Goal: Task Accomplishment & Management: Manage account settings

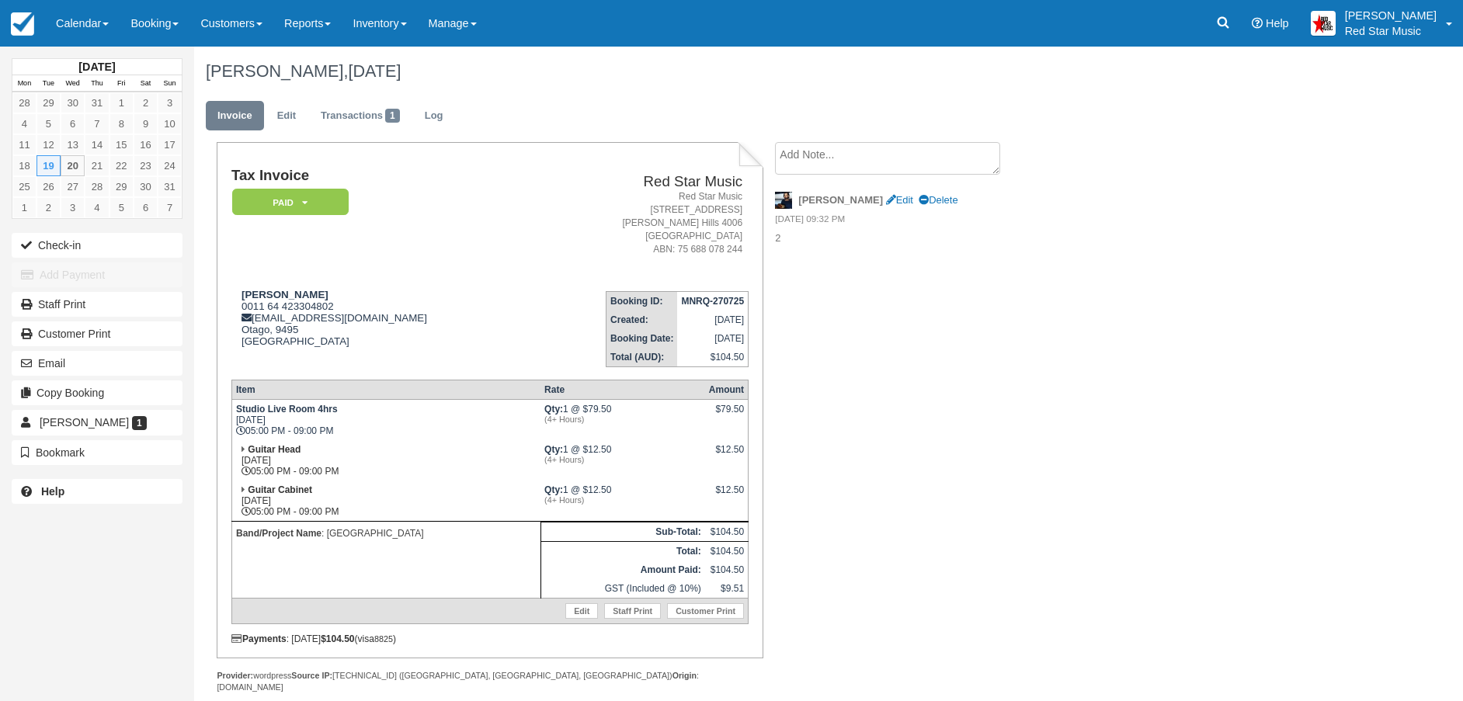
drag, startPoint x: 78, startPoint y: 26, endPoint x: 88, endPoint y: 207, distance: 180.4
click at [78, 26] on link "Calendar" at bounding box center [82, 23] width 75 height 47
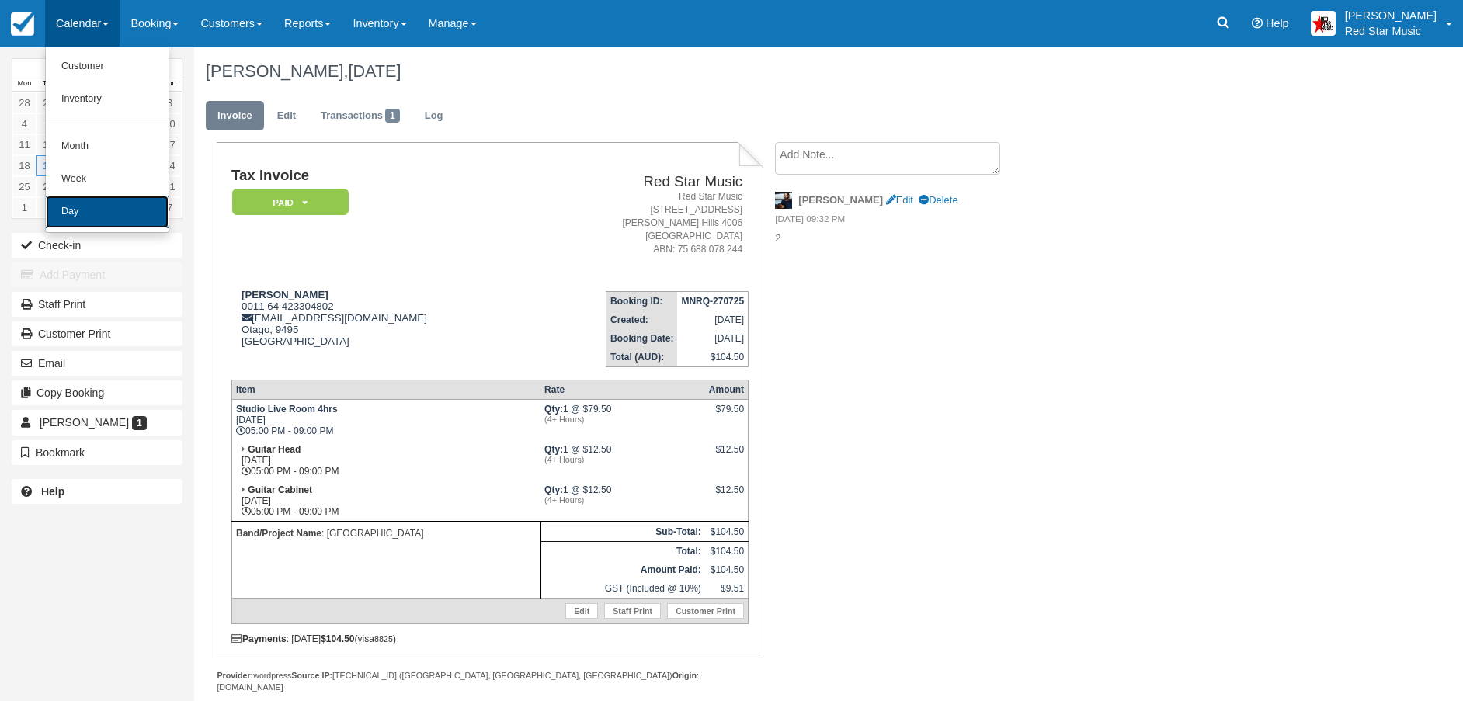
click at [67, 207] on link "Day" at bounding box center [107, 212] width 123 height 33
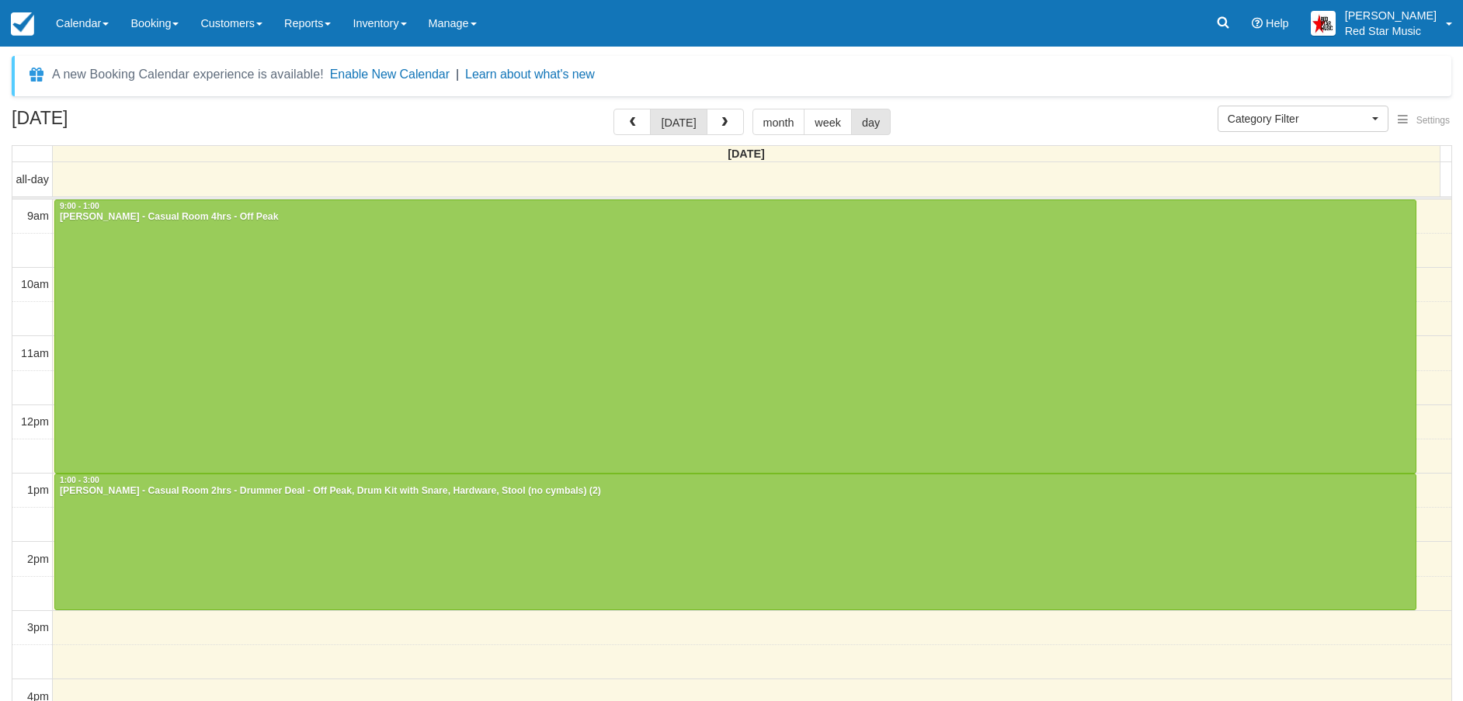
select select
click at [719, 112] on button "button" at bounding box center [725, 122] width 37 height 26
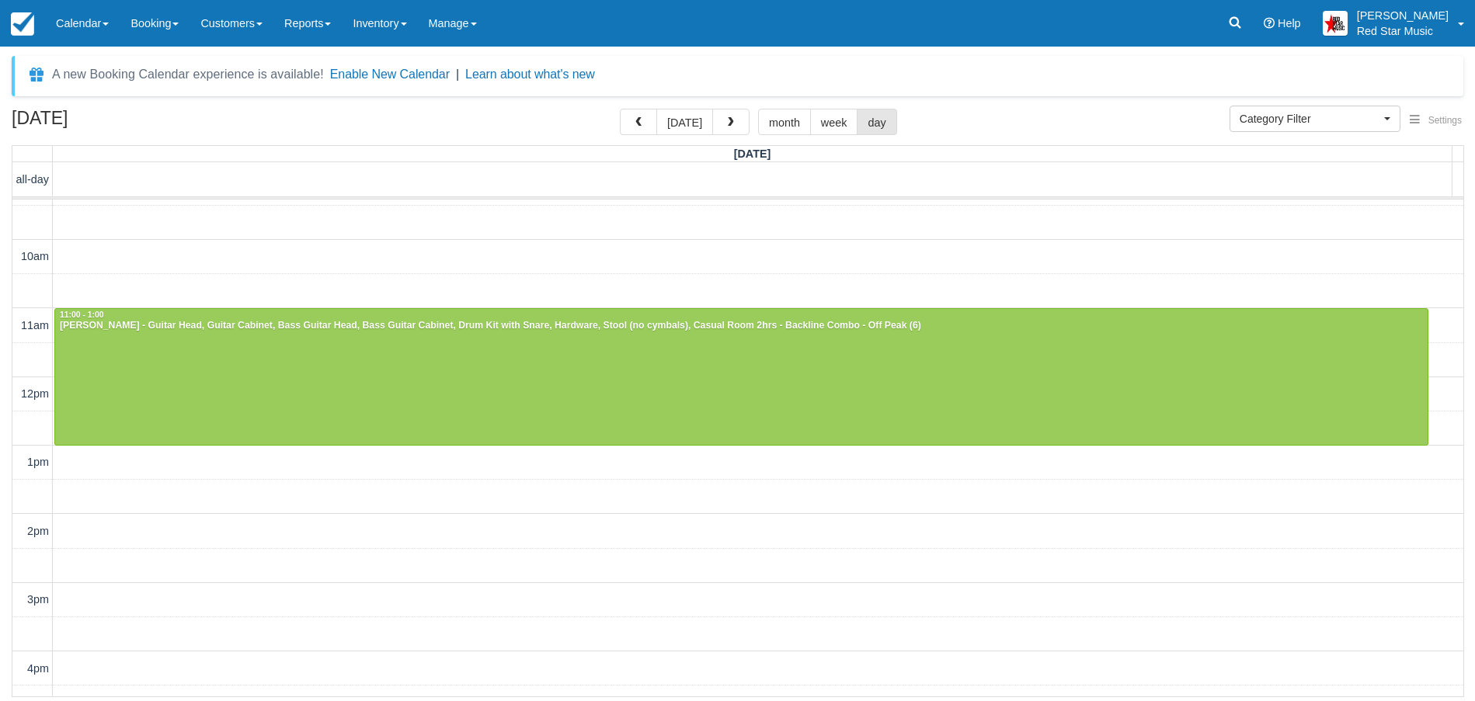
scroll to position [463, 0]
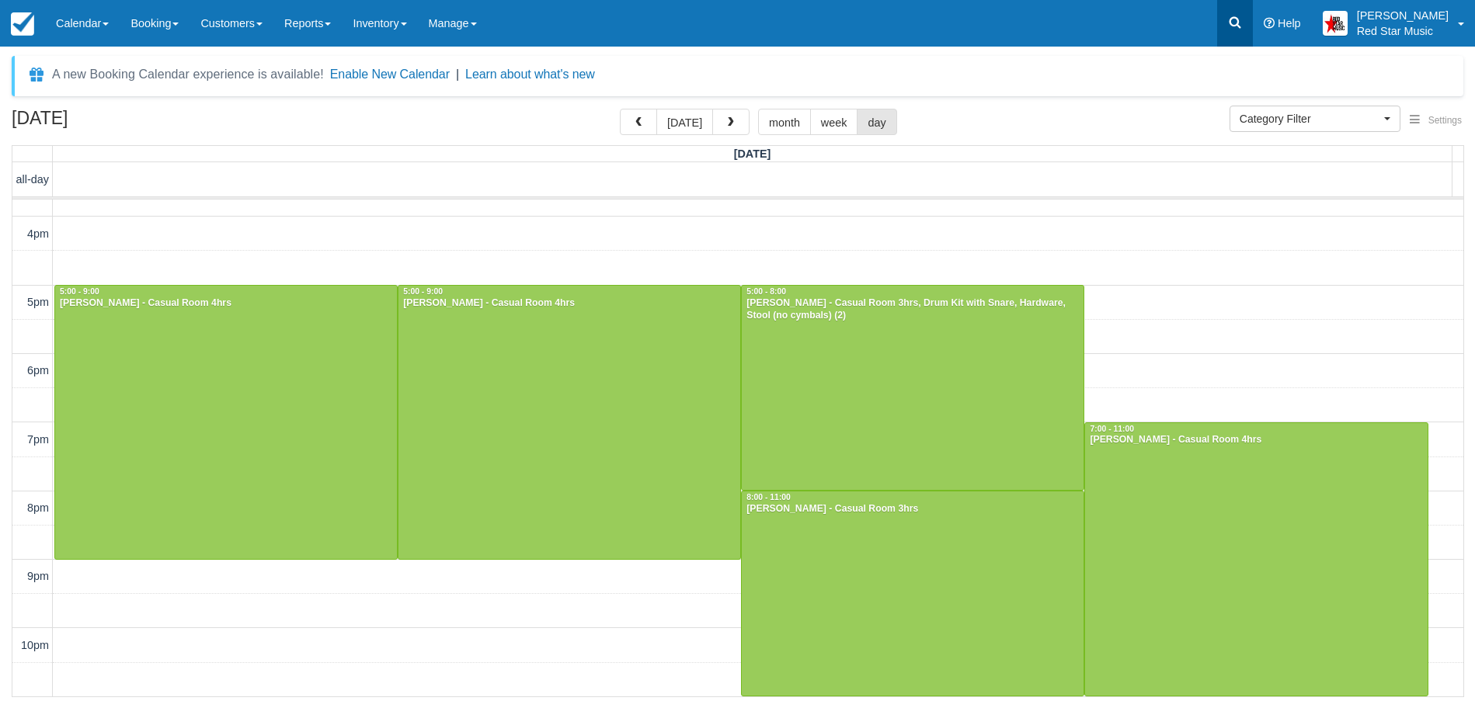
click at [1241, 20] on icon at bounding box center [1236, 23] width 12 height 12
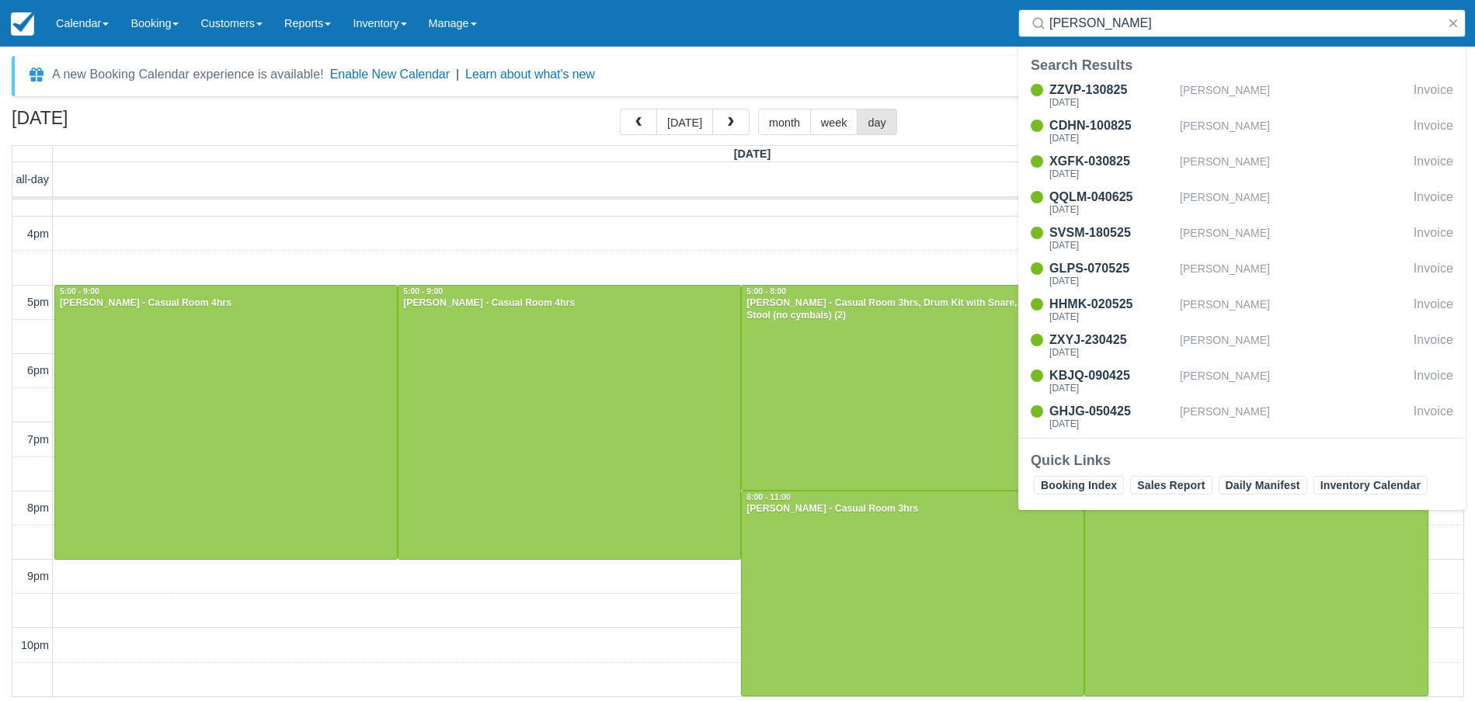
scroll to position [282, 0]
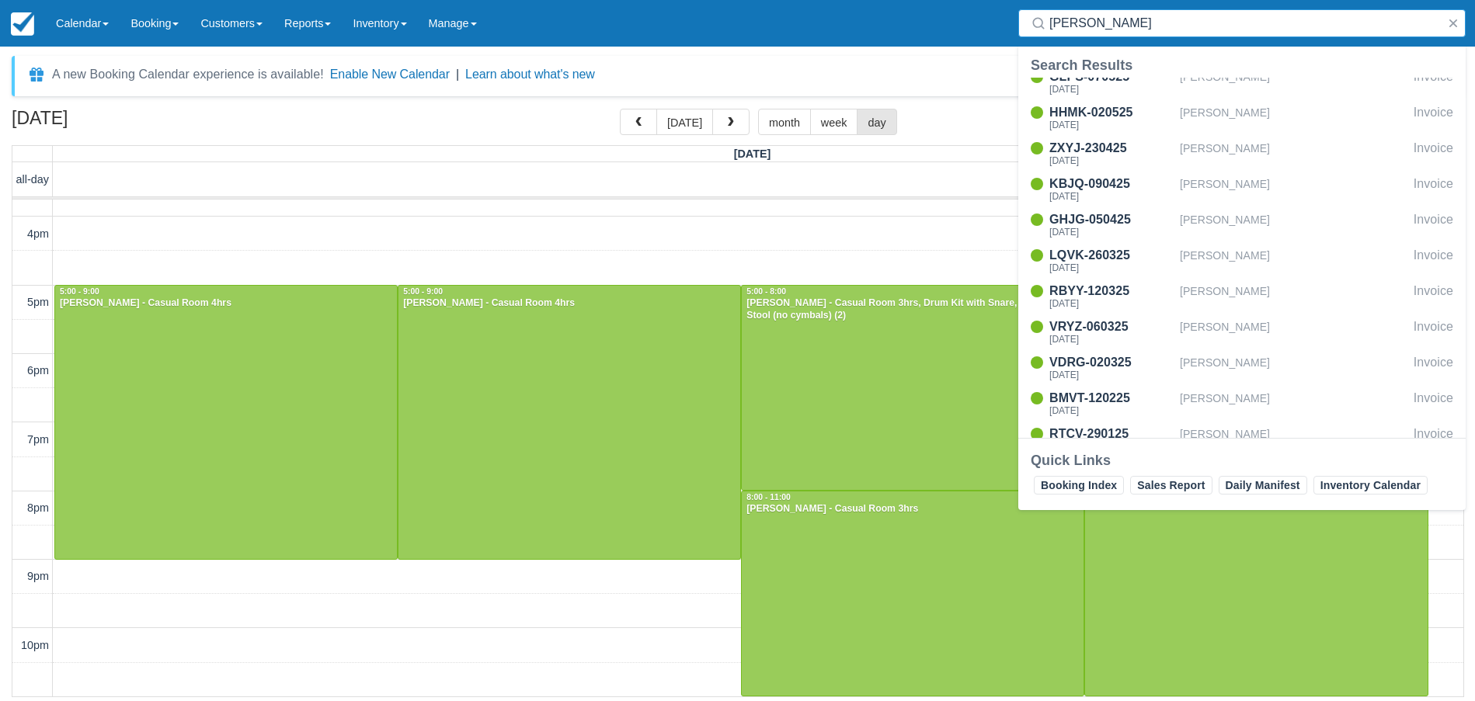
type input "john owens"
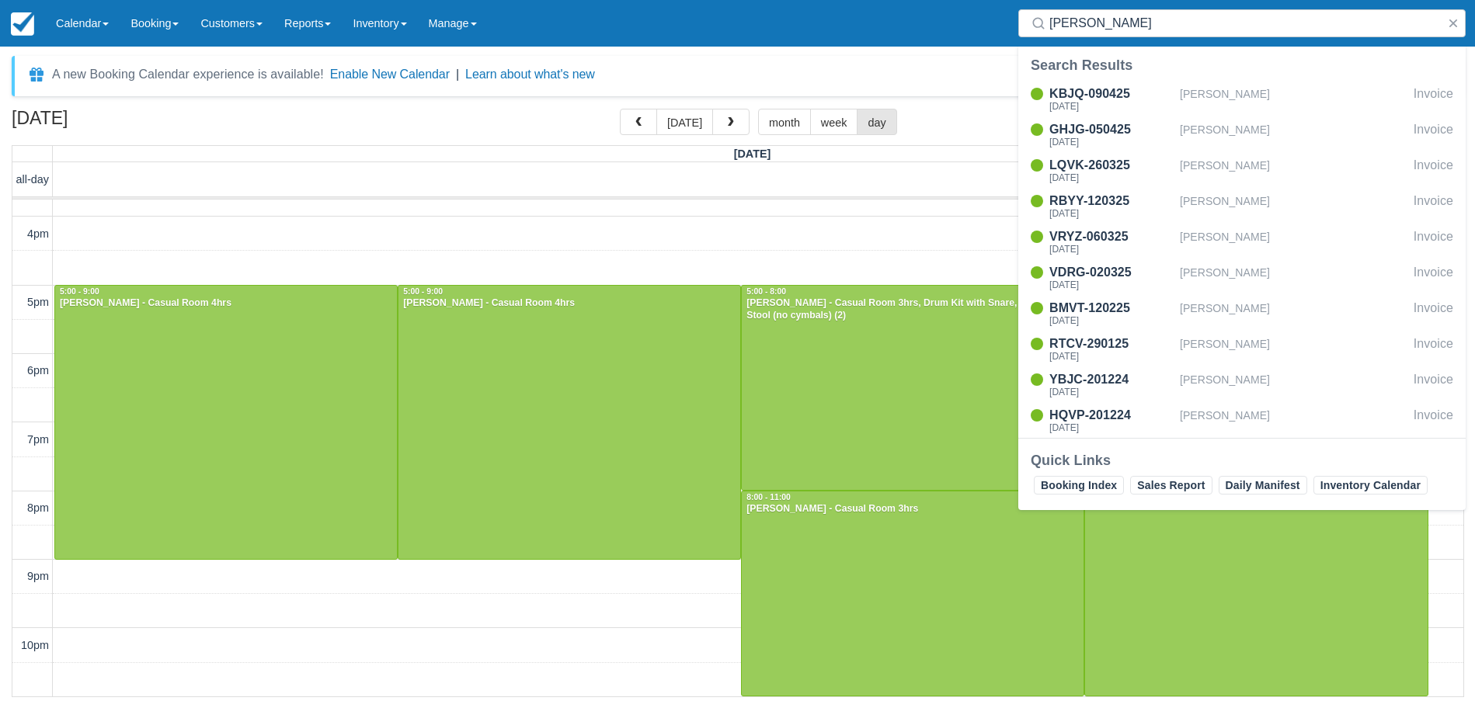
drag, startPoint x: 1478, startPoint y: 293, endPoint x: 1483, endPoint y: 367, distance: 74.7
click at [1463, 367] on html "Menu Calendar Customer Inventory Month Week Day Booking Daily Manifest Daily Li…" at bounding box center [737, 350] width 1475 height 701
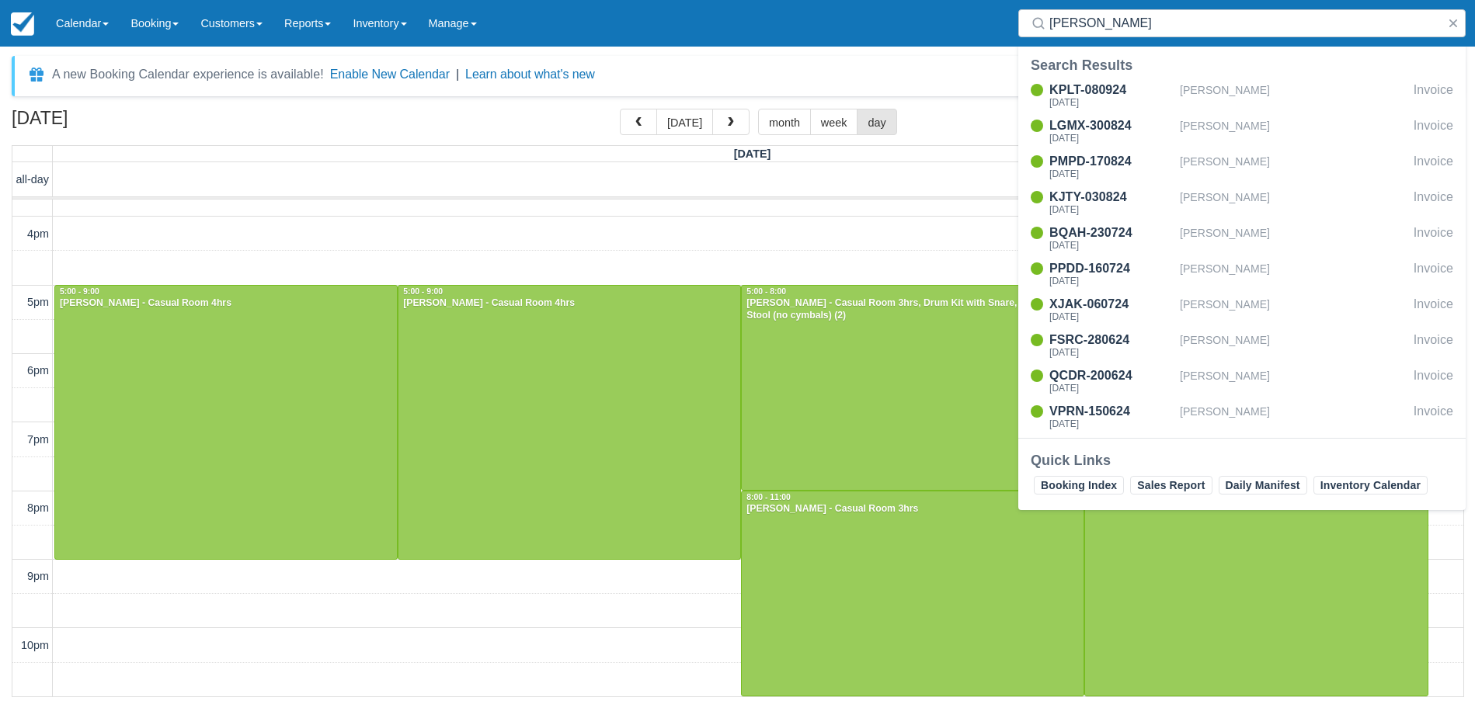
scroll to position [198, 0]
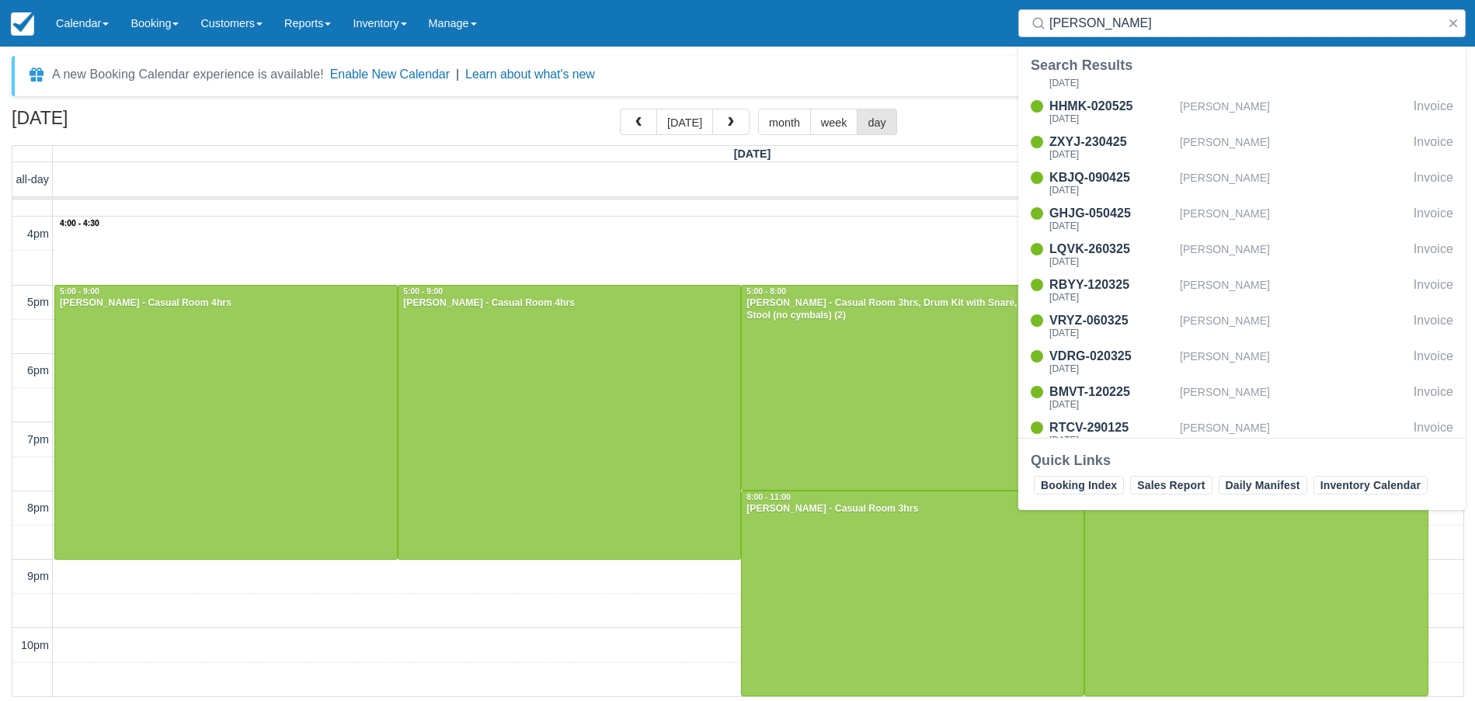
click at [847, 221] on div "9am 10am 11am 12pm 1pm 2pm 3pm 4pm 5pm 6pm 7pm 8pm 9pm 10pm 4:00 - 4:30 11:00 -…" at bounding box center [737, 217] width 1451 height 960
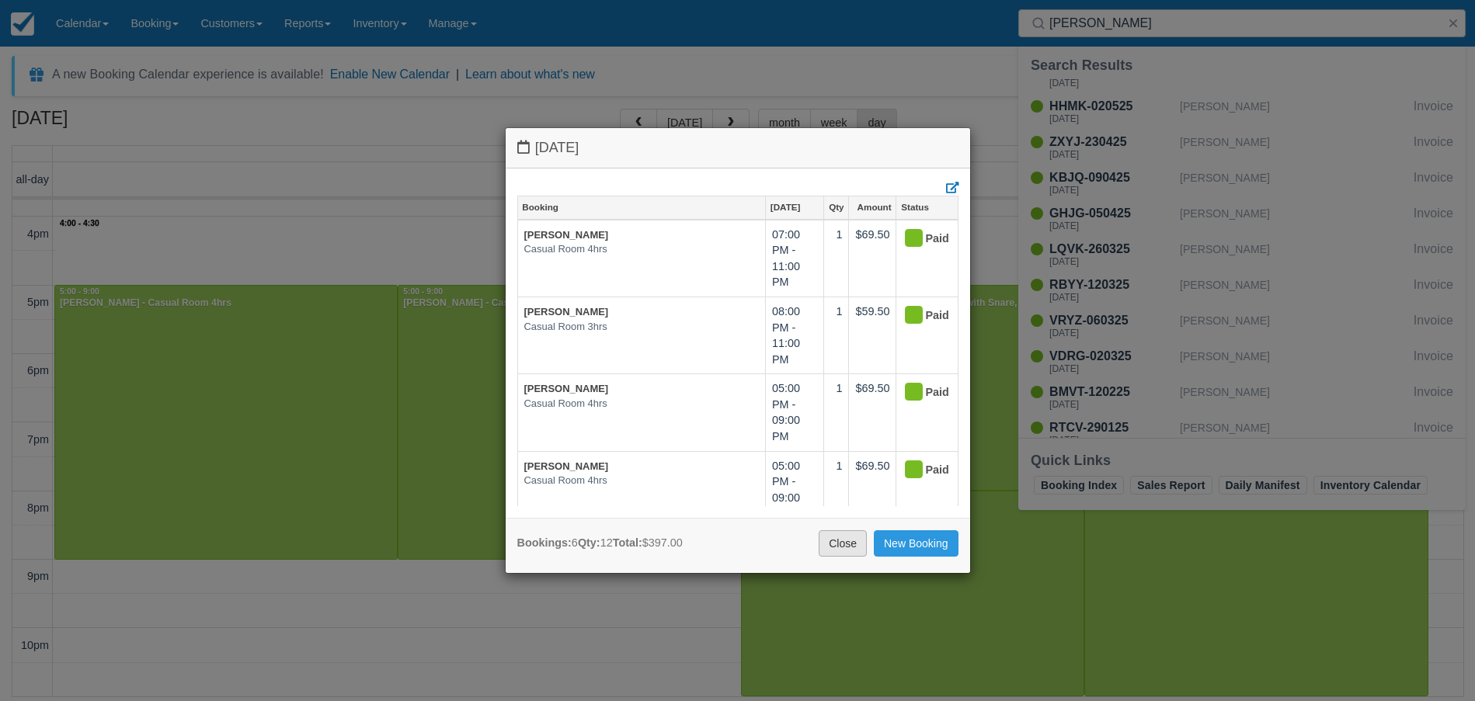
click at [833, 542] on link "Close" at bounding box center [843, 544] width 48 height 26
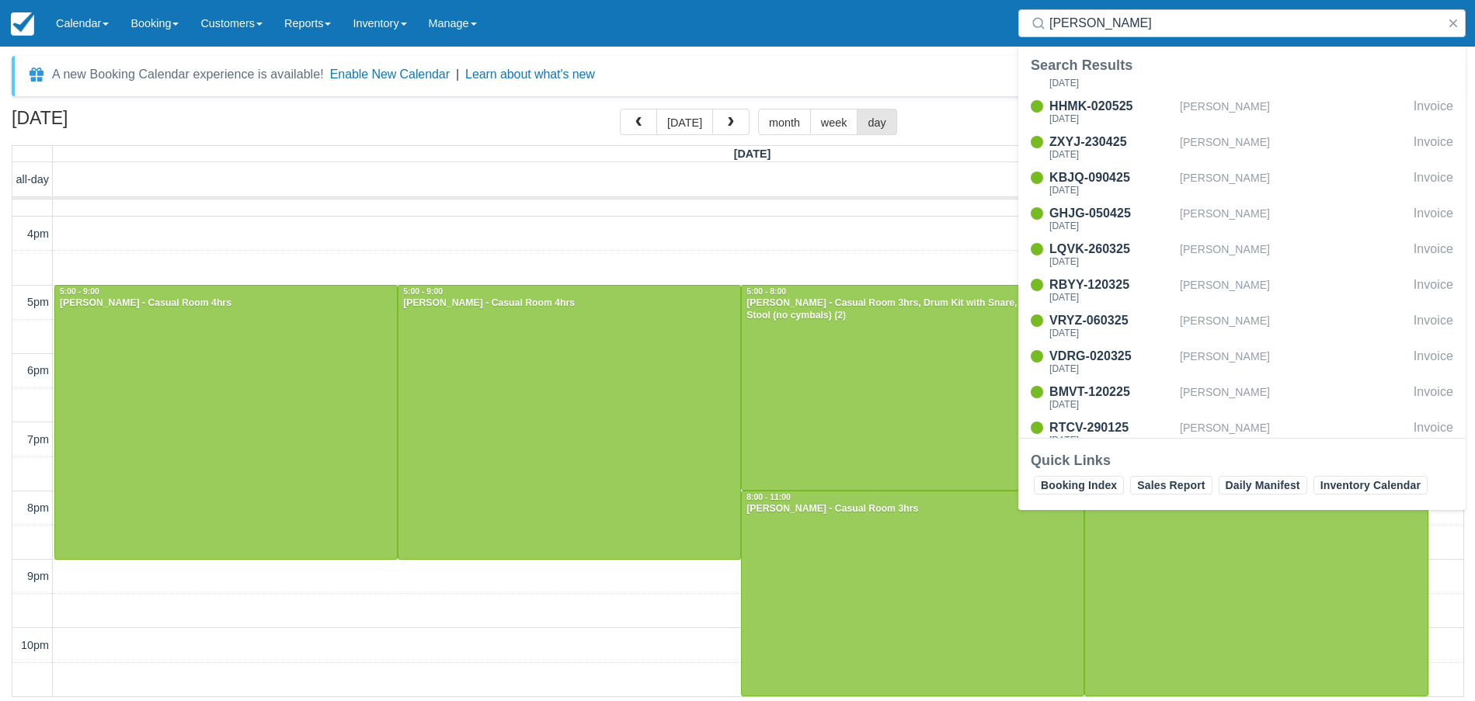
click at [673, 610] on div "9am 10am 11am 12pm 1pm 2pm 3pm 4pm 5pm 6pm 7pm 8pm 9pm 10pm 11:00 - 1:00 Holly …" at bounding box center [737, 217] width 1451 height 960
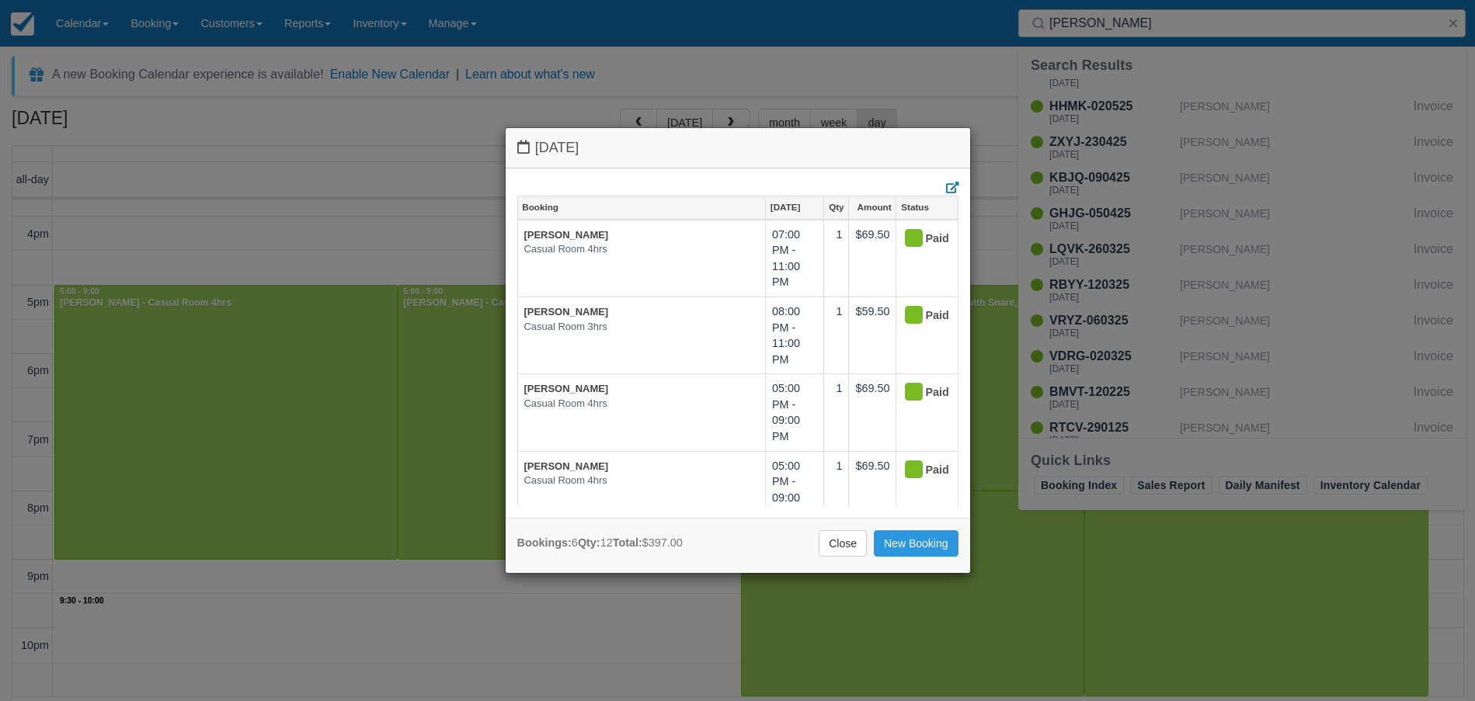
click at [1449, 11] on div "Thursday August 21 2025 Booking Aug 21 Qty Amount Status John Owens Casual Room…" at bounding box center [737, 350] width 1475 height 701
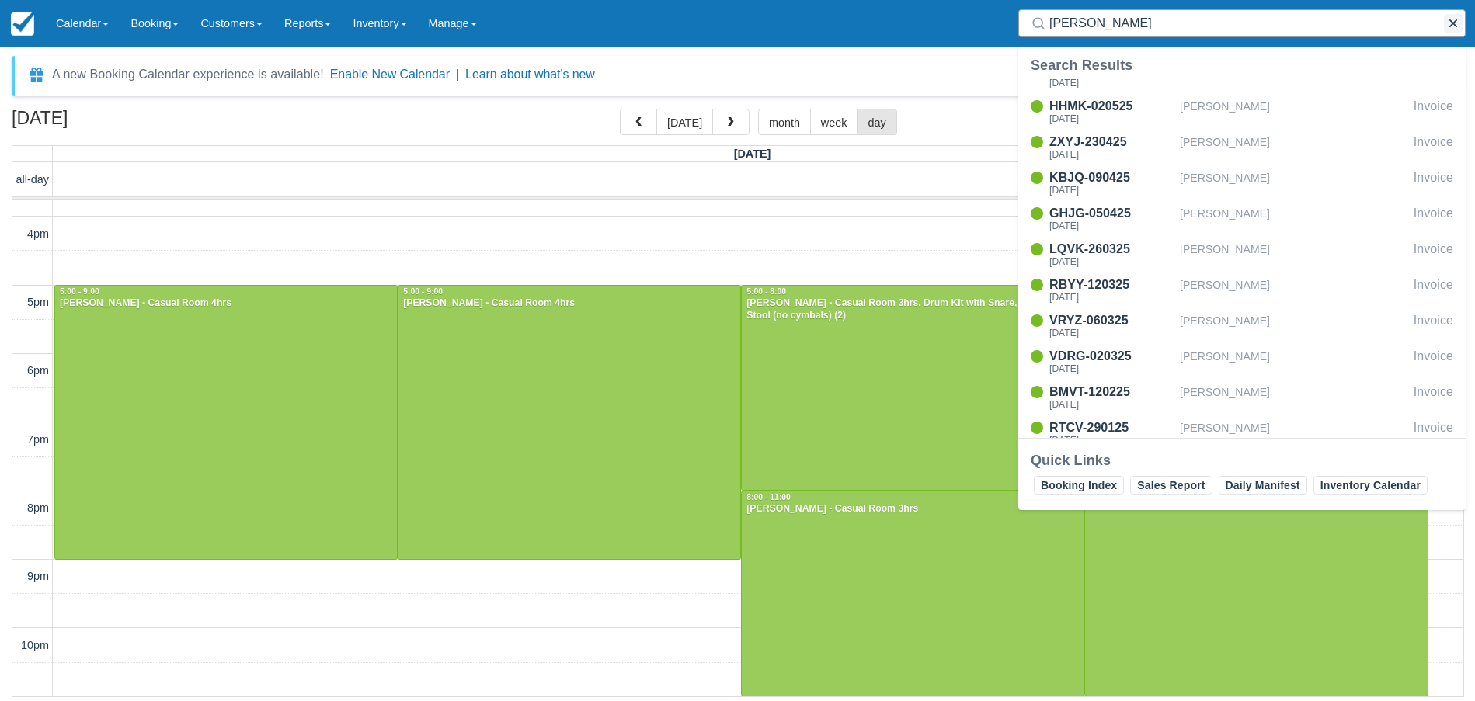
click at [1453, 17] on button "button" at bounding box center [1453, 23] width 19 height 19
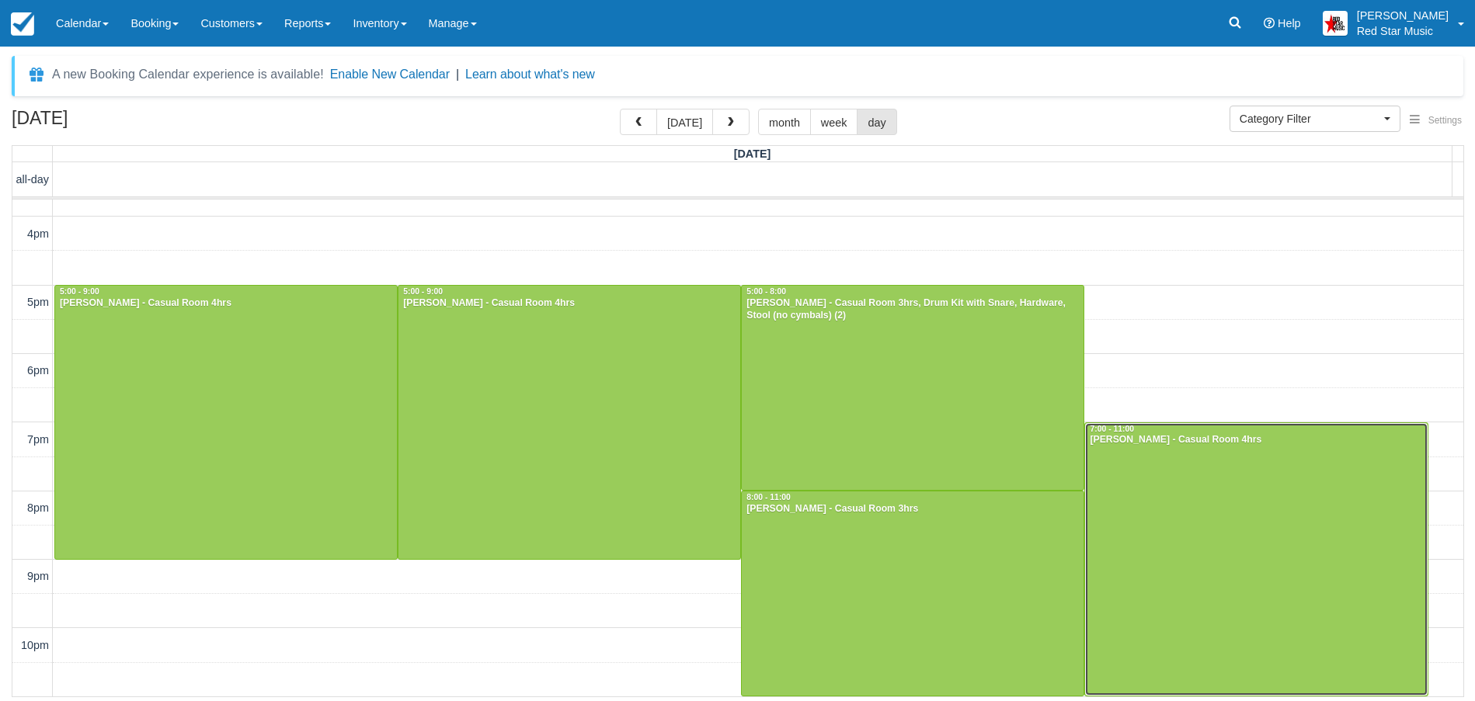
click at [1243, 539] on div at bounding box center [1256, 559] width 342 height 273
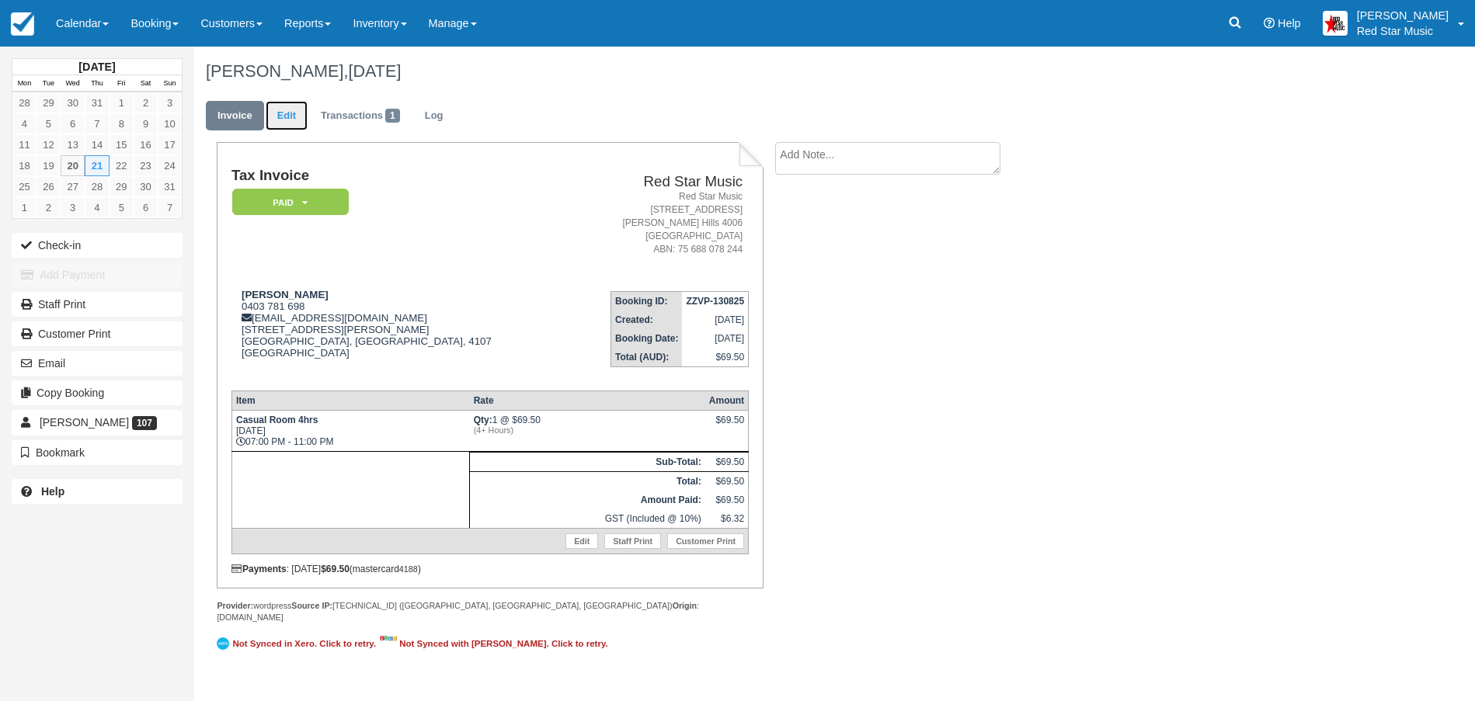
click at [287, 113] on link "Edit" at bounding box center [287, 116] width 42 height 30
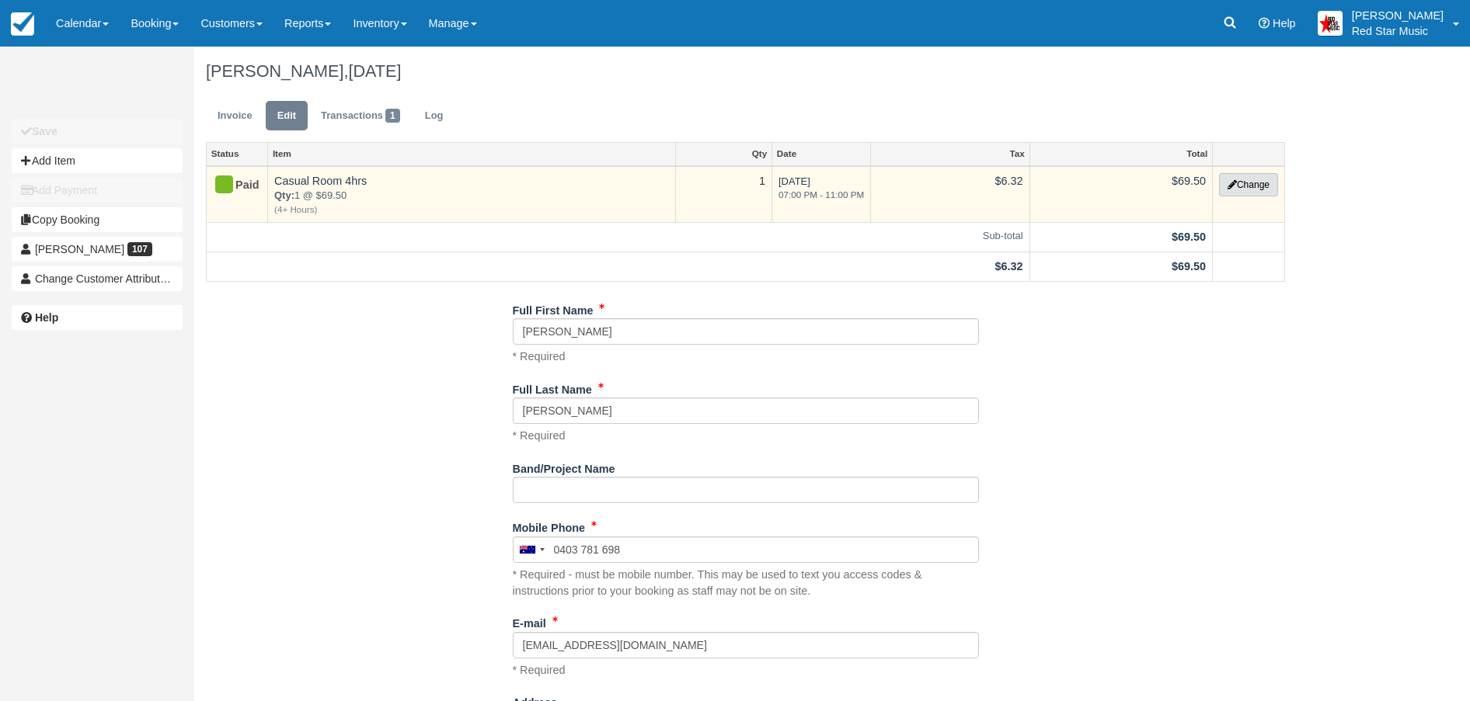
click at [1247, 176] on button "Change" at bounding box center [1248, 184] width 59 height 23
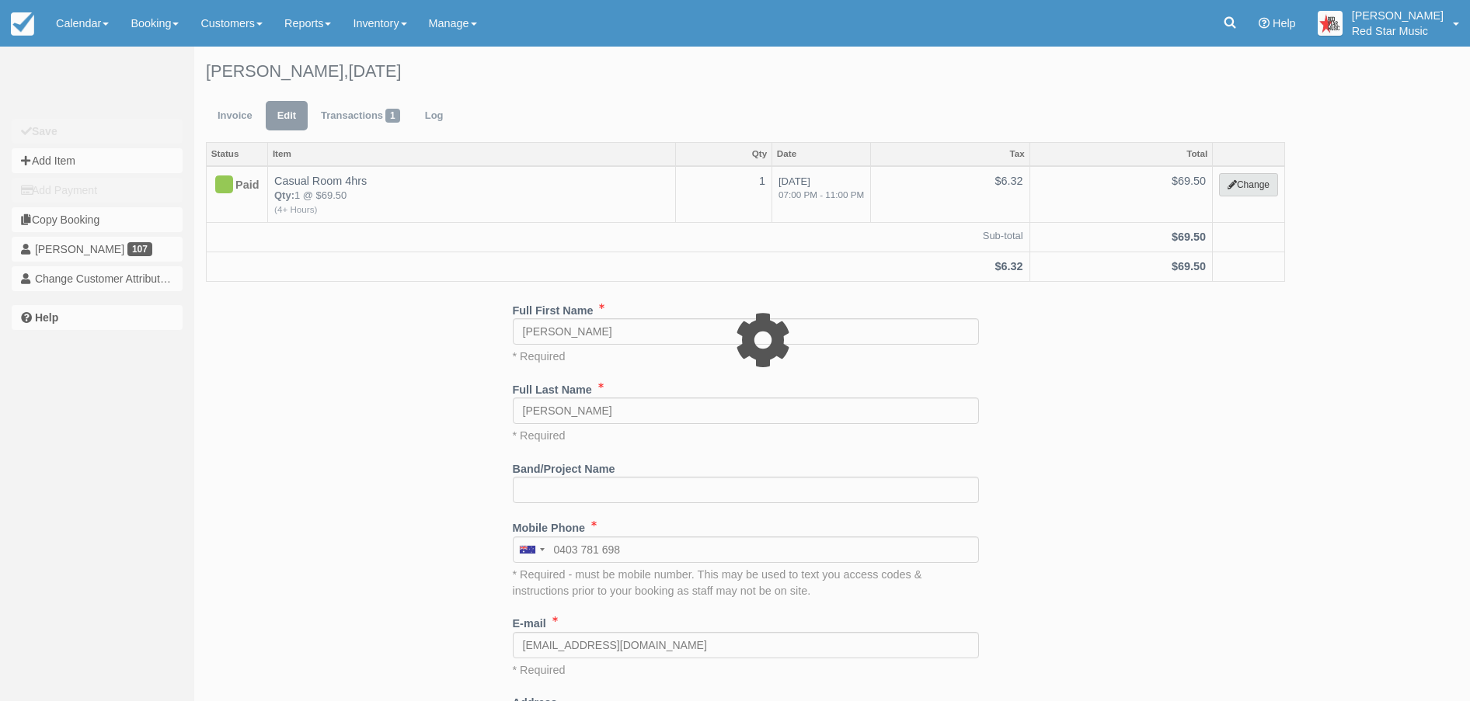
select select "6"
type input "69.50"
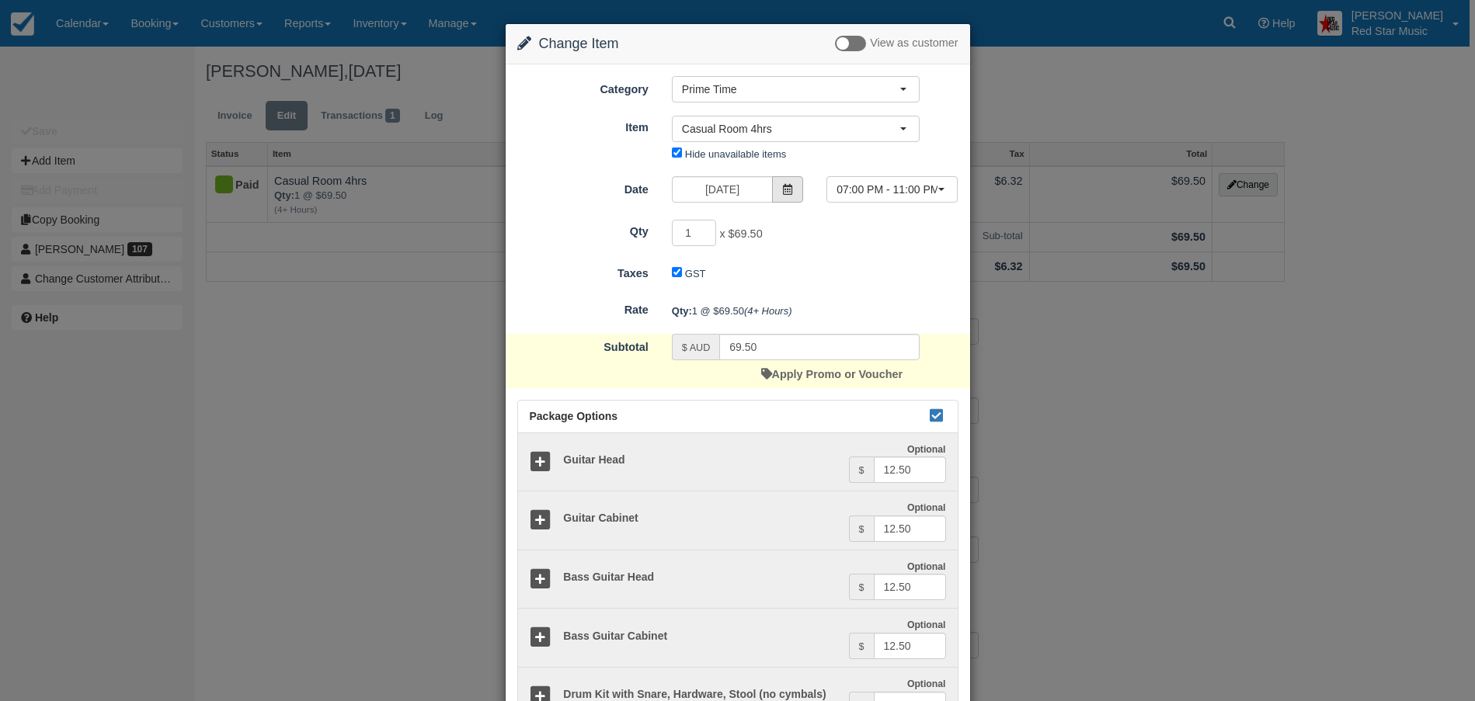
click at [788, 182] on span at bounding box center [787, 189] width 31 height 26
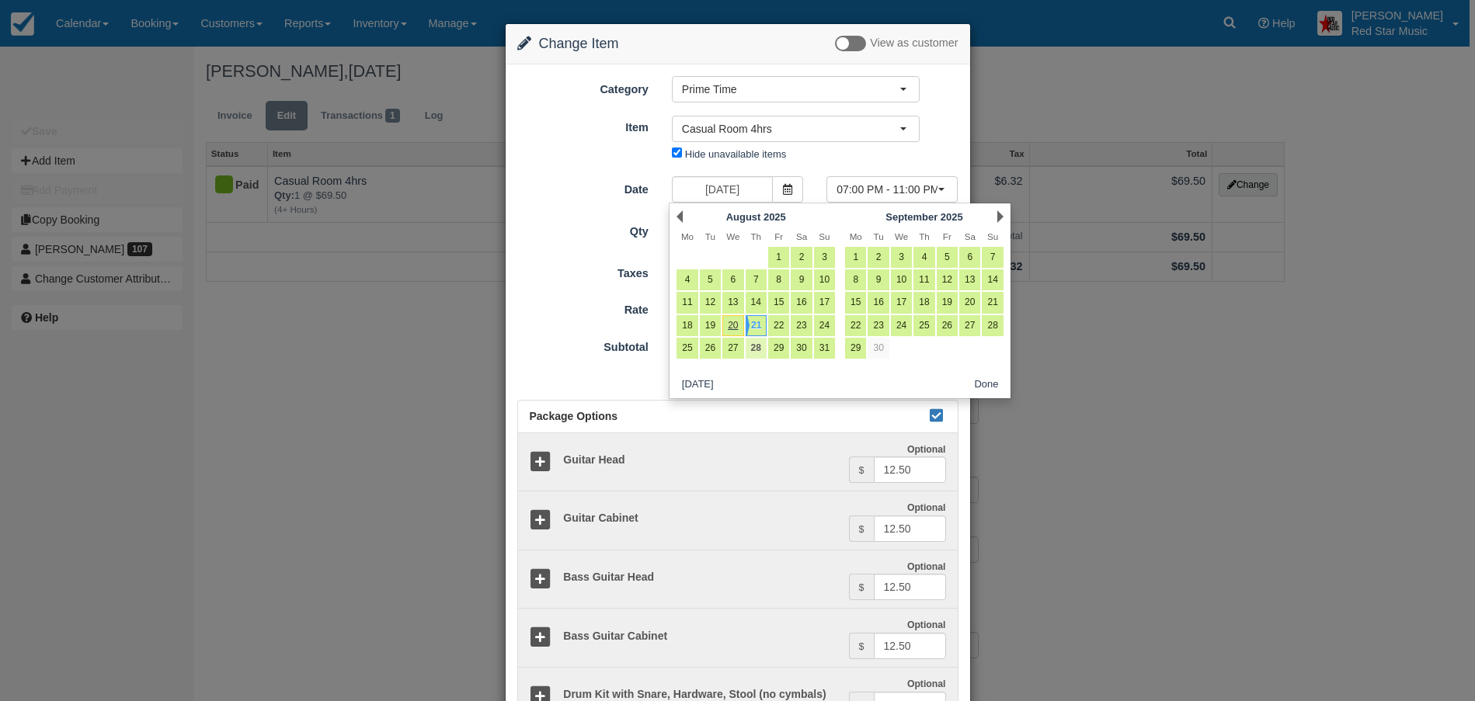
click at [757, 342] on link "28" at bounding box center [756, 348] width 21 height 21
type input "August 28 2025"
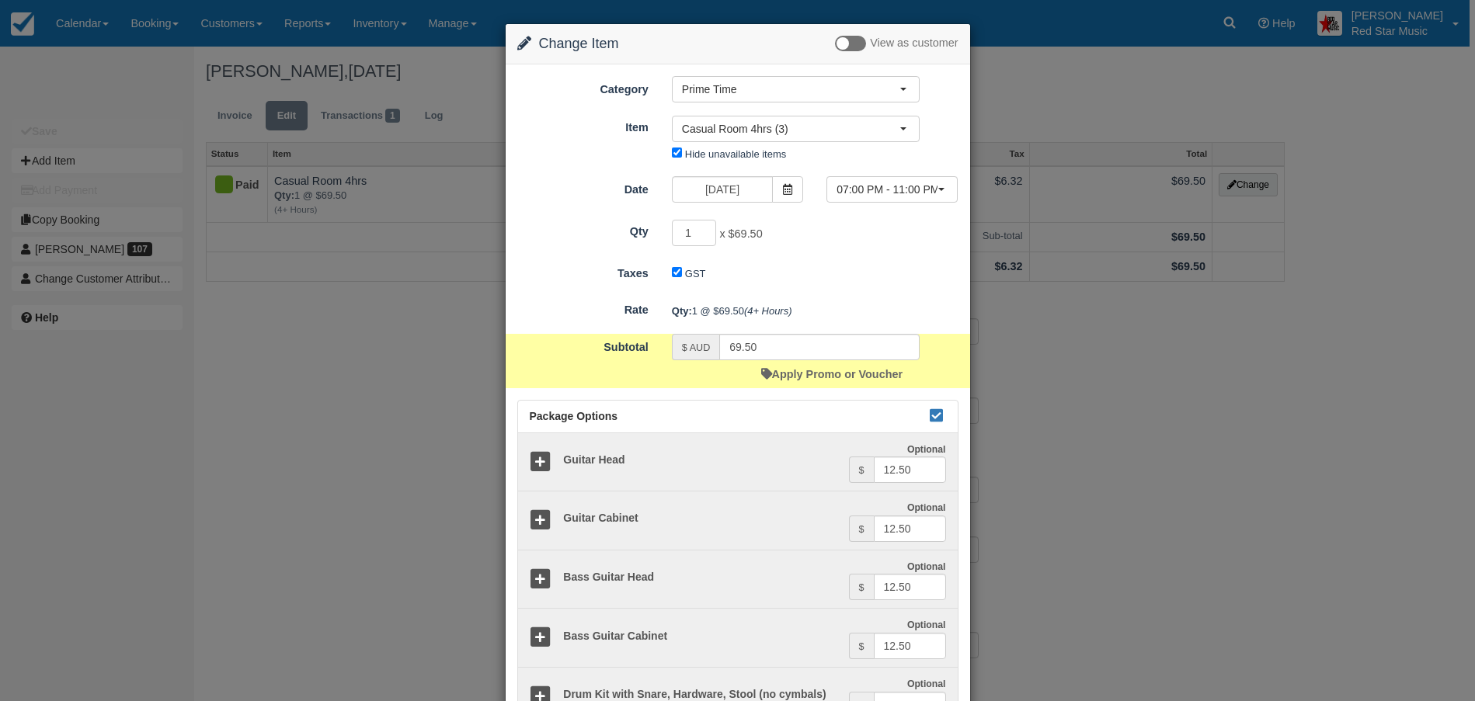
scroll to position [362, 0]
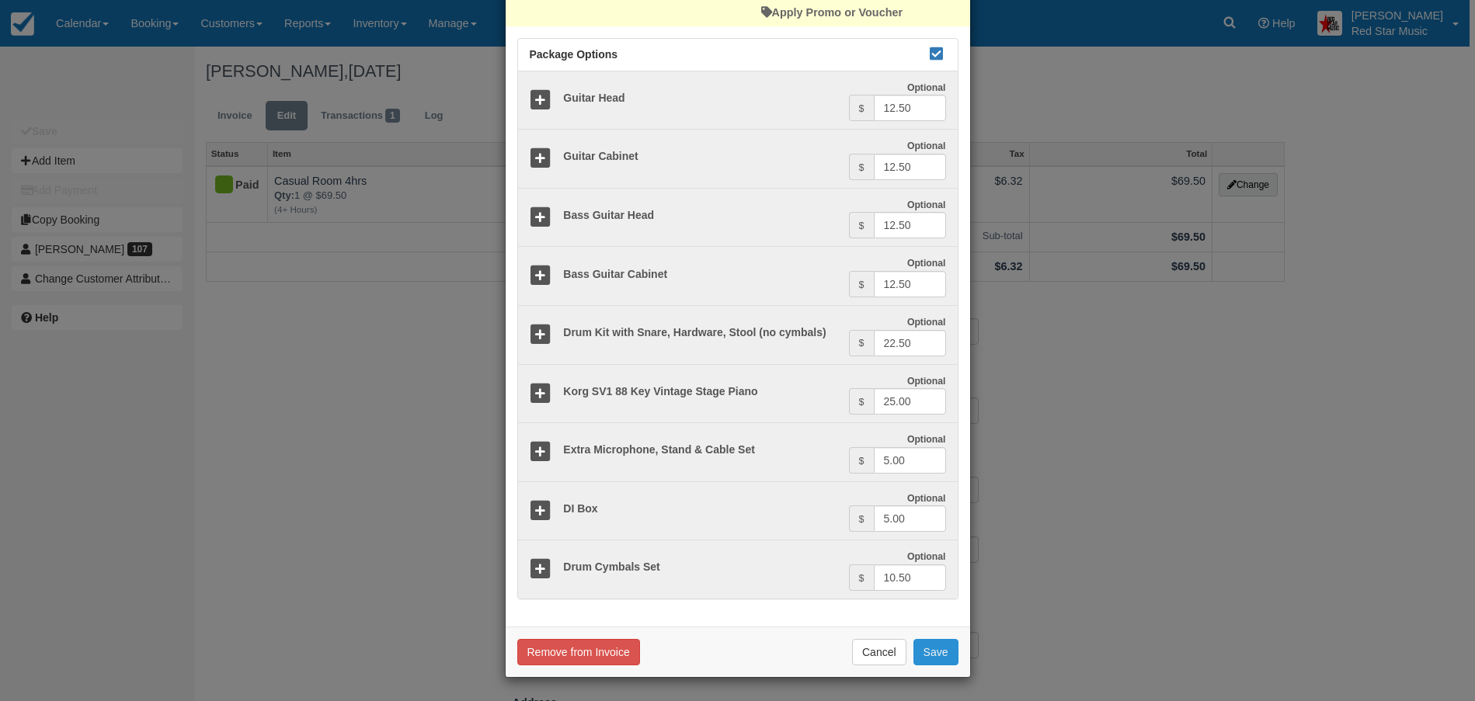
click at [927, 647] on button "Save" at bounding box center [935, 652] width 45 height 26
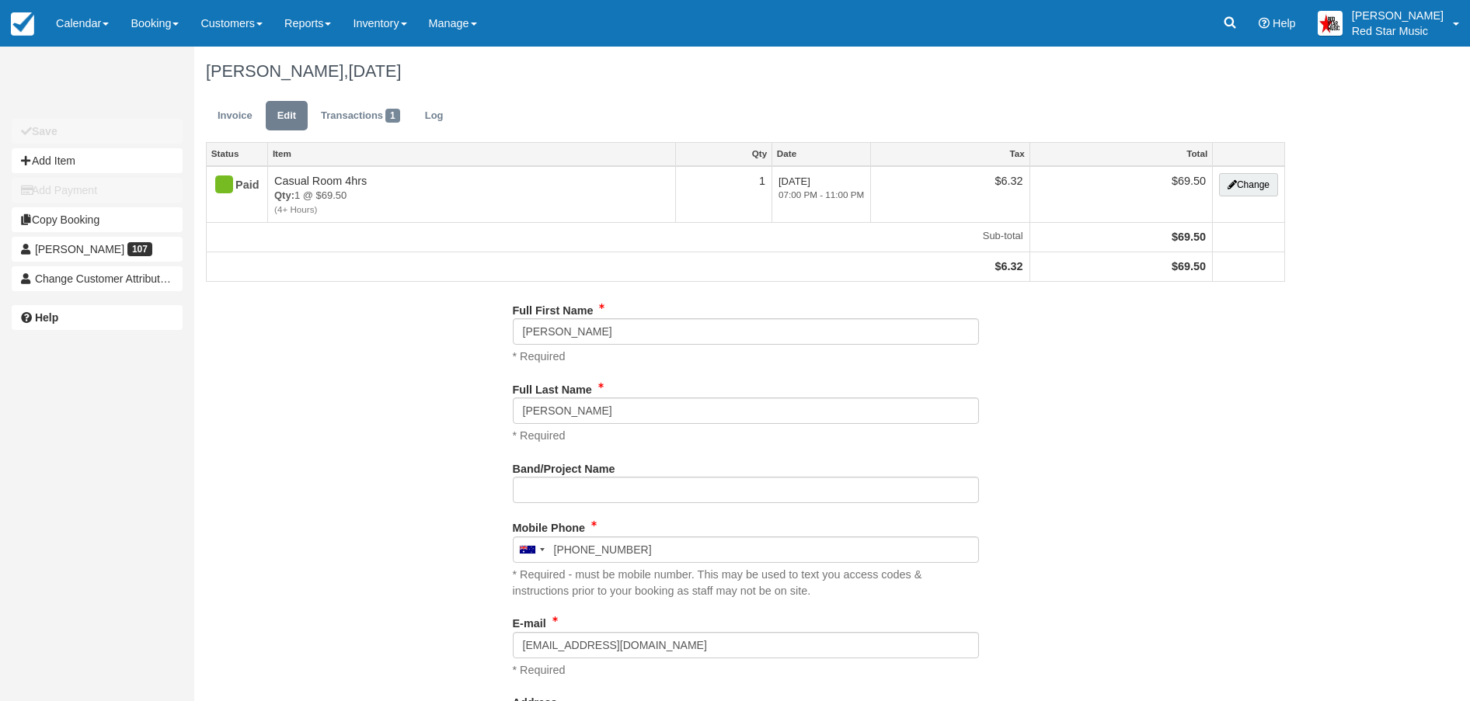
type input "0403 781 698"
click at [236, 107] on link "Invoice" at bounding box center [235, 116] width 58 height 30
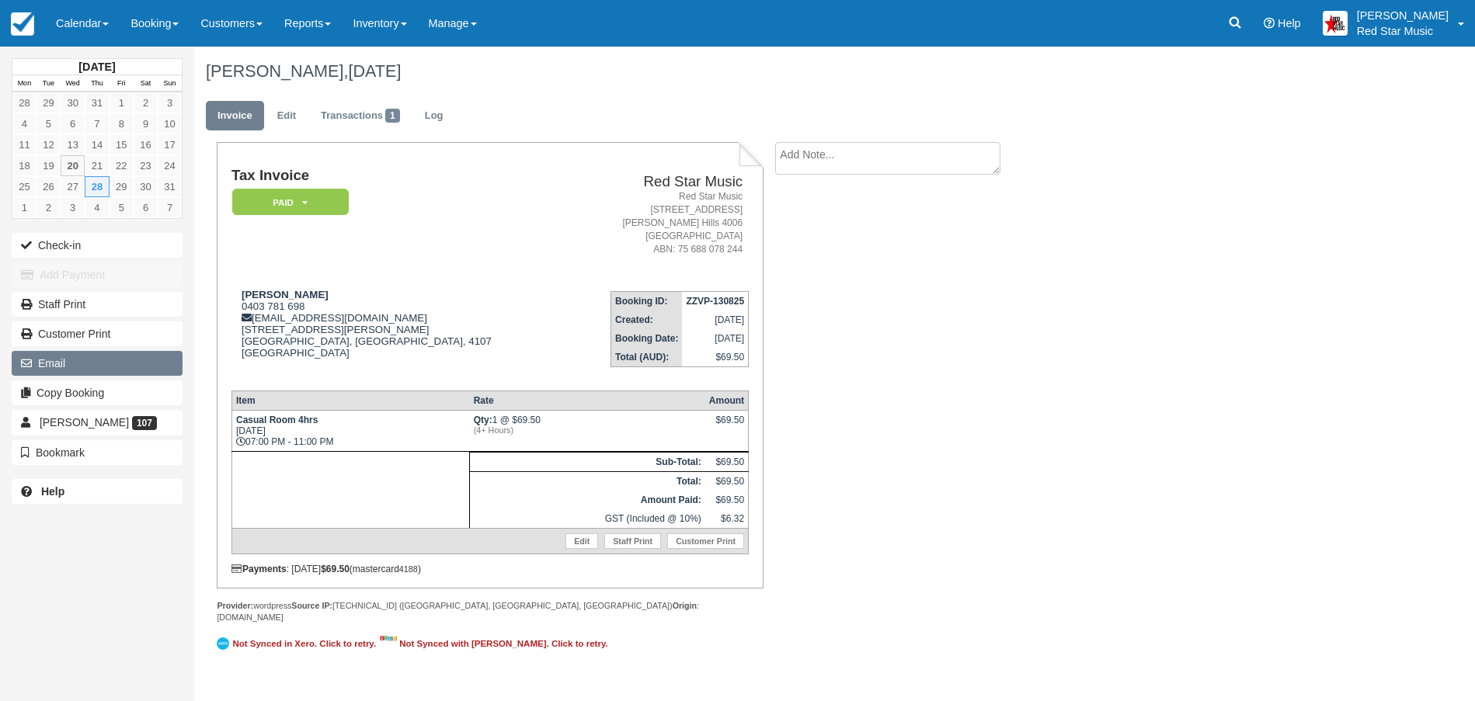
click at [67, 361] on button "Email" at bounding box center [97, 363] width 171 height 25
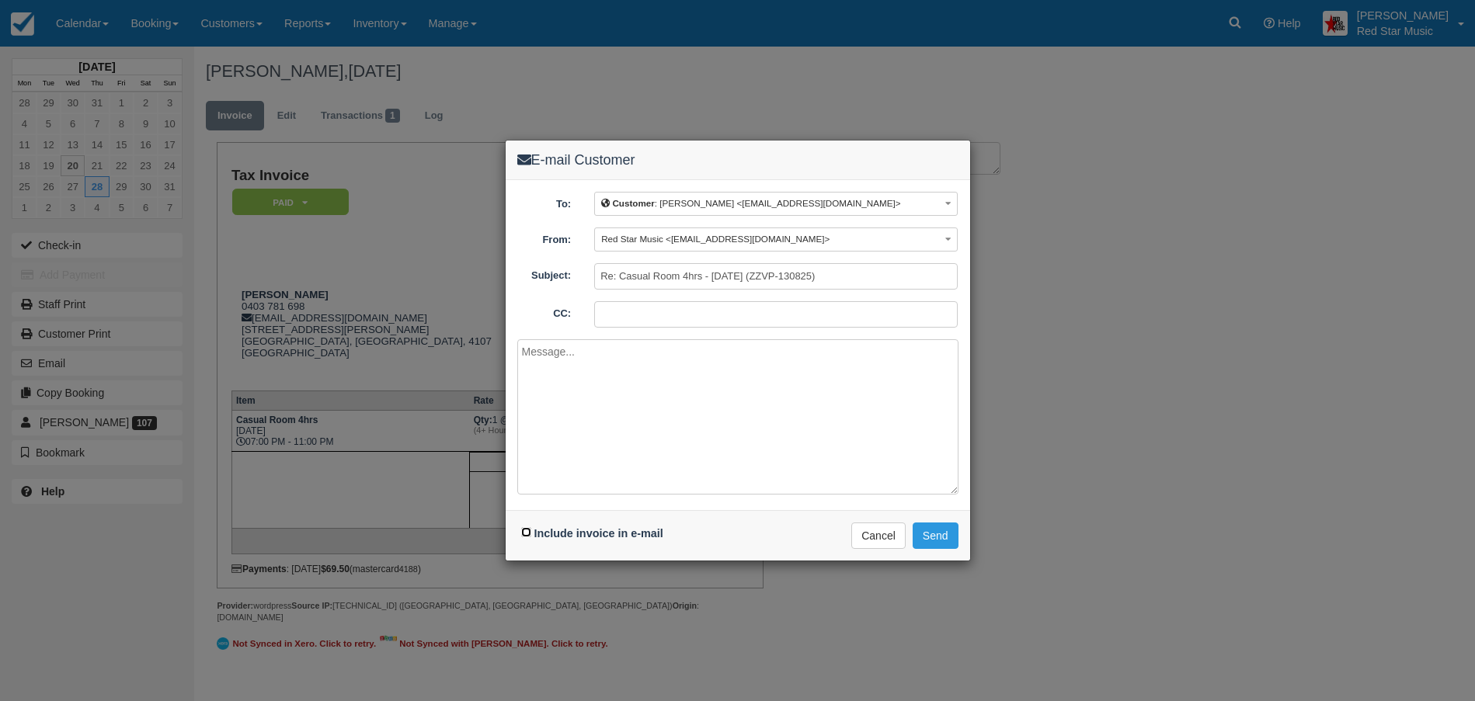
click at [527, 531] on input "Include invoice in e-mail" at bounding box center [526, 532] width 10 height 10
checkbox input "true"
click at [555, 381] on textarea at bounding box center [737, 416] width 441 height 155
type textarea "Updated invoice attached."
click at [937, 525] on button "Send" at bounding box center [936, 536] width 46 height 26
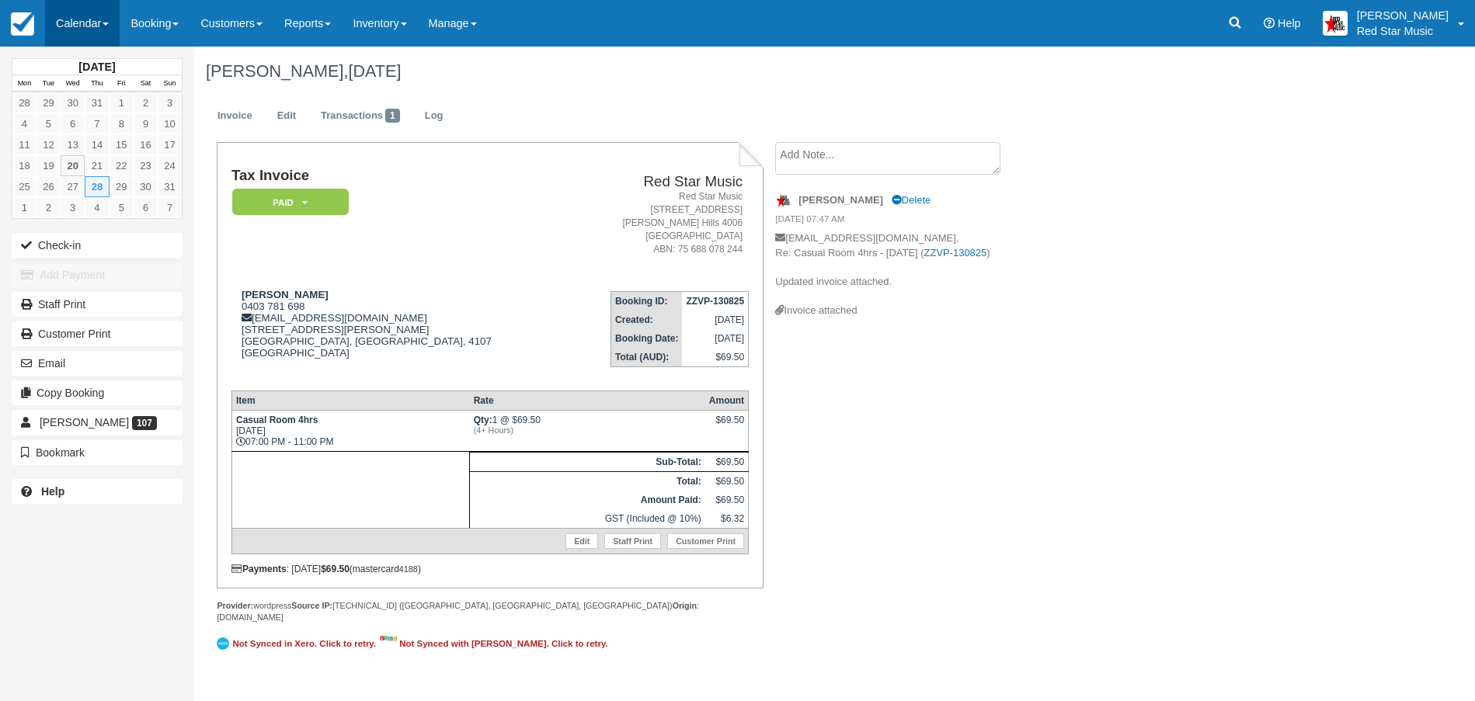
click at [76, 22] on link "Calendar" at bounding box center [82, 23] width 75 height 47
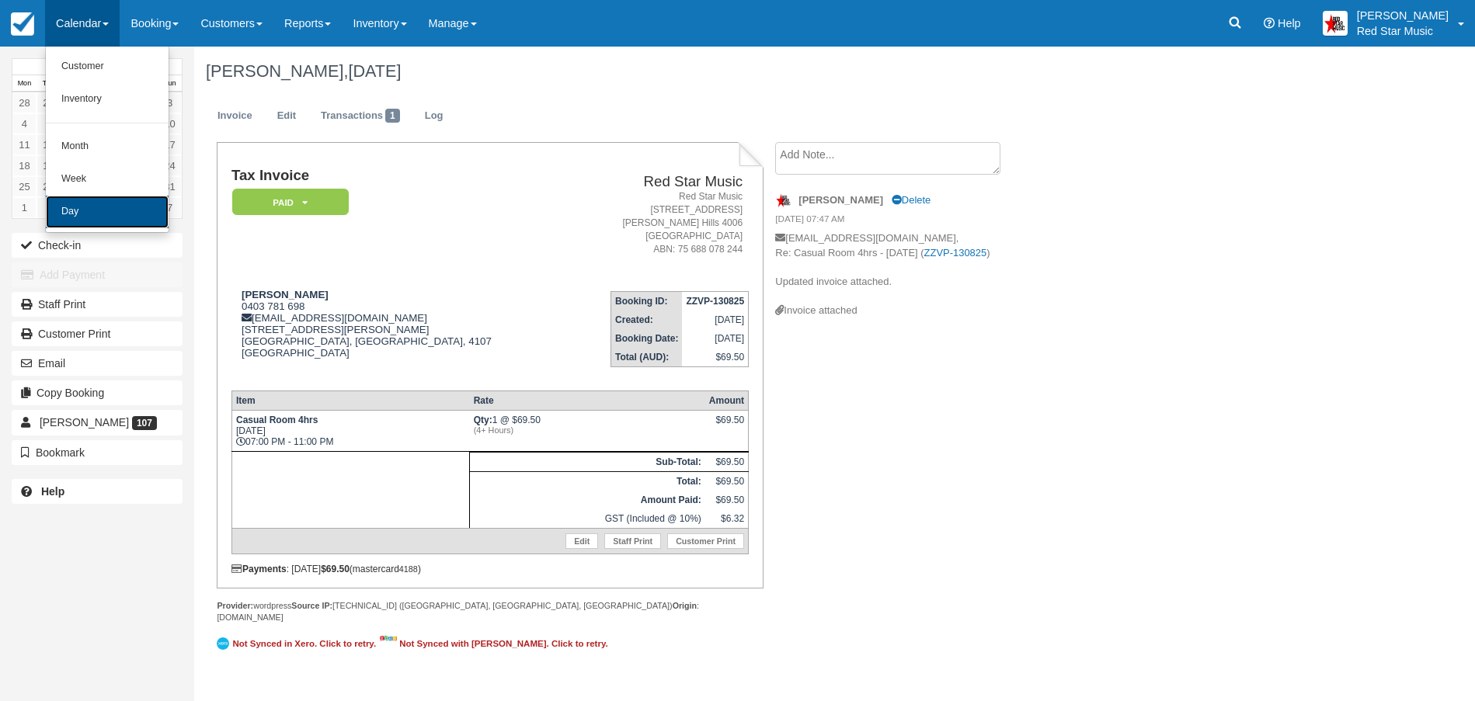
click at [85, 207] on link "Day" at bounding box center [107, 212] width 123 height 33
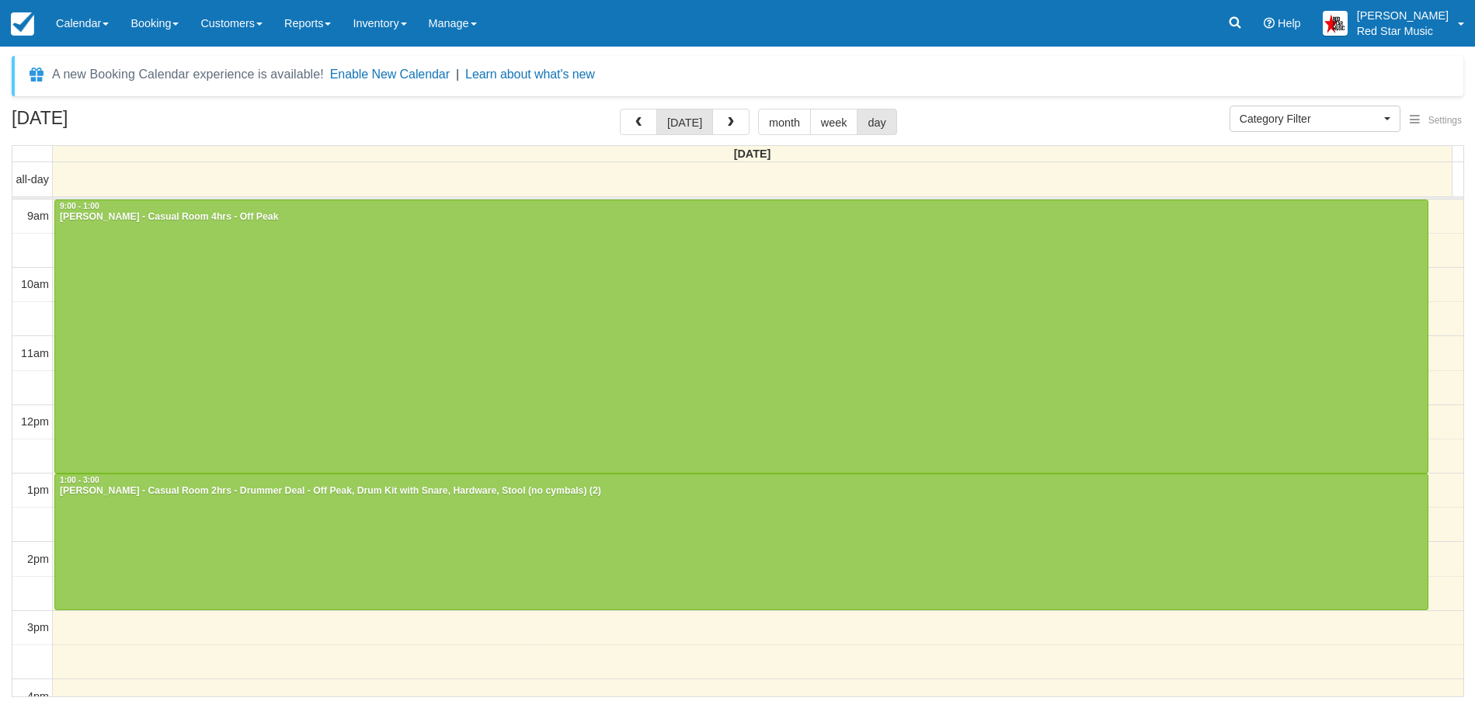
select select
click at [729, 117] on button "button" at bounding box center [730, 122] width 37 height 26
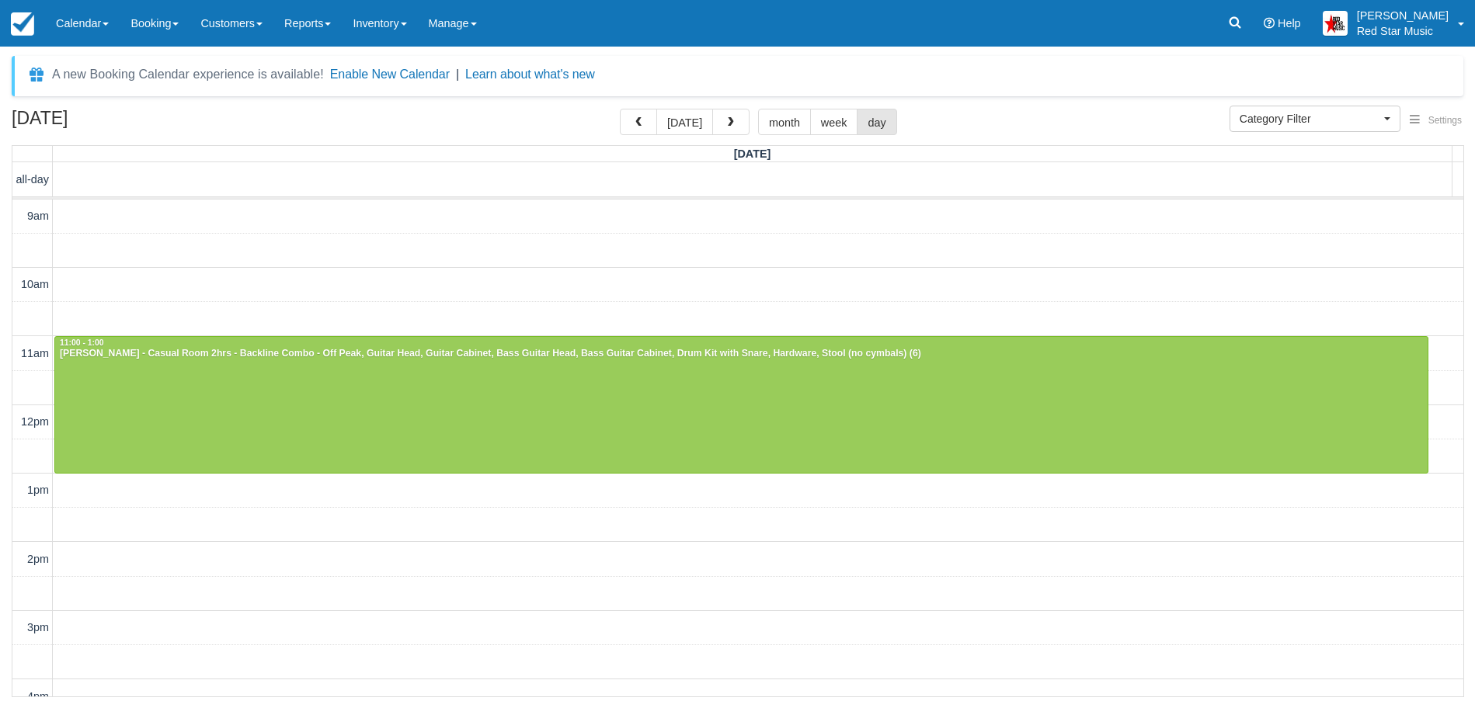
scroll to position [435, 0]
